Goal: Task Accomplishment & Management: Manage account settings

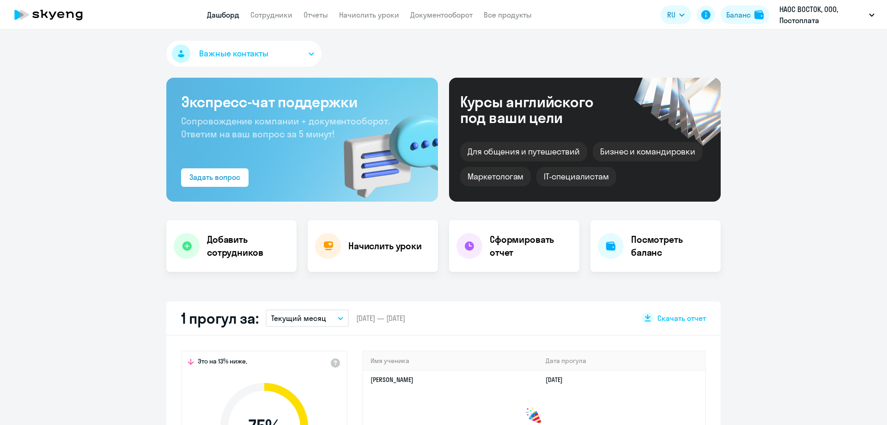
select select "30"
click at [352, 18] on link "Начислить уроки" at bounding box center [369, 14] width 60 height 9
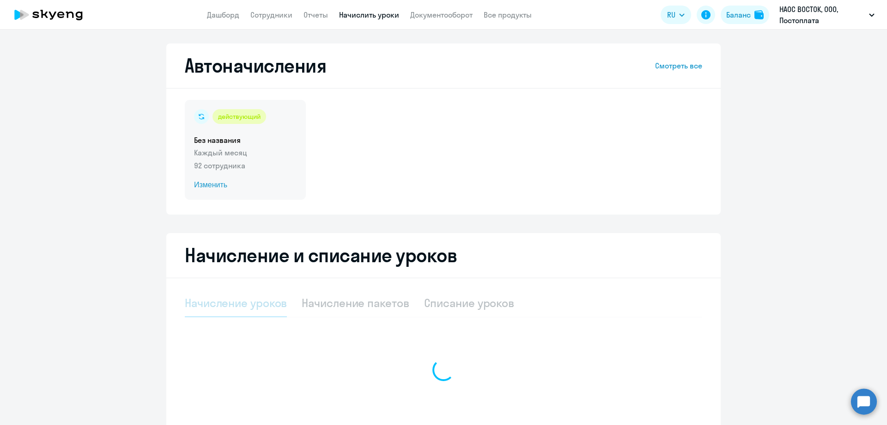
select select "10"
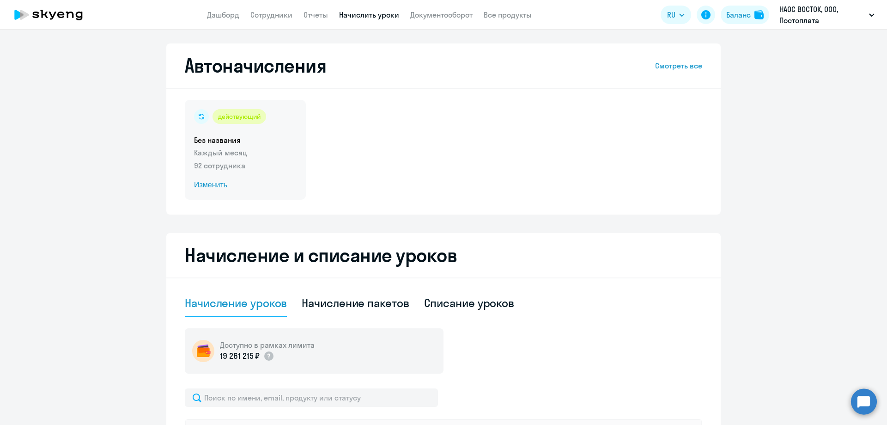
click at [244, 133] on div "действующий Без названия Каждый месяц 92 сотрудника Изменить" at bounding box center [245, 150] width 121 height 100
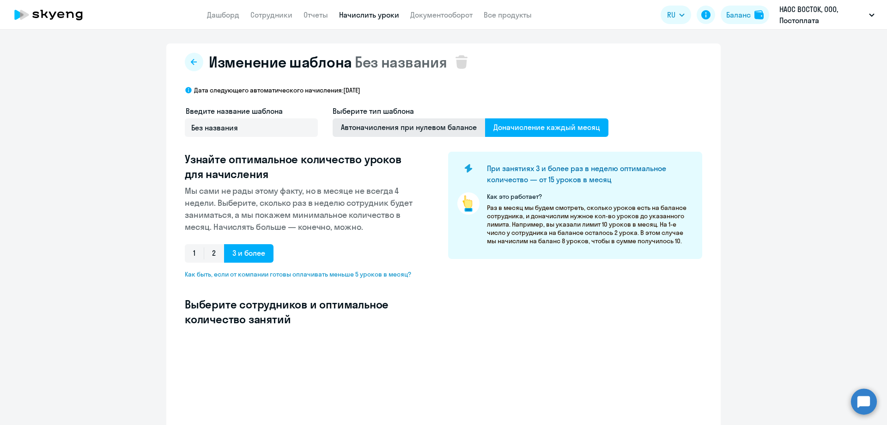
select select "10"
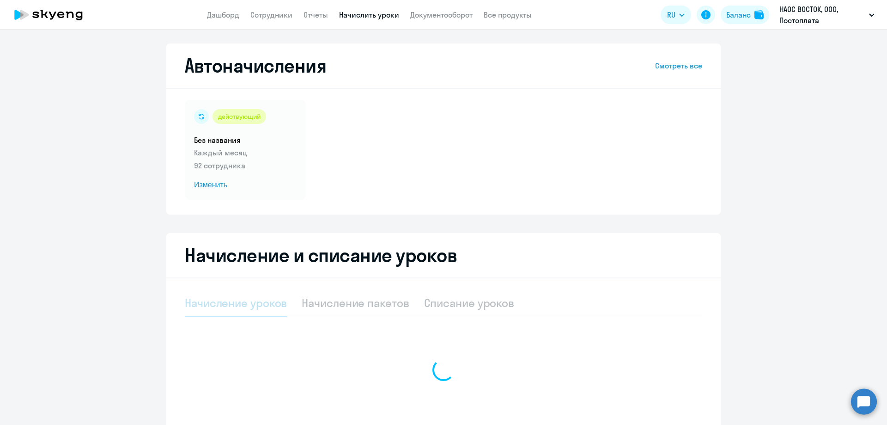
select select "10"
